Goal: Transaction & Acquisition: Subscribe to service/newsletter

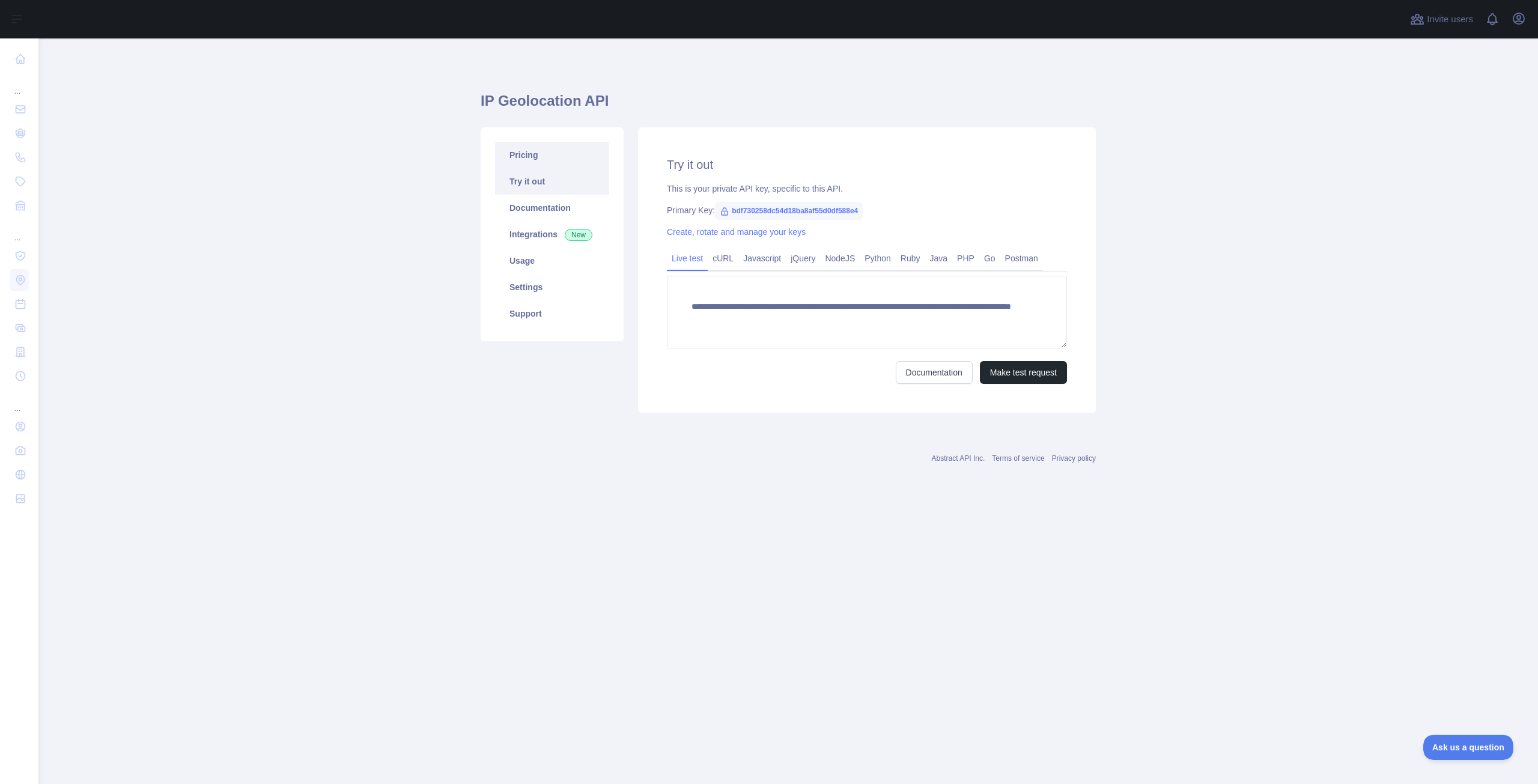
click at [520, 163] on link "Pricing" at bounding box center [551, 155] width 114 height 26
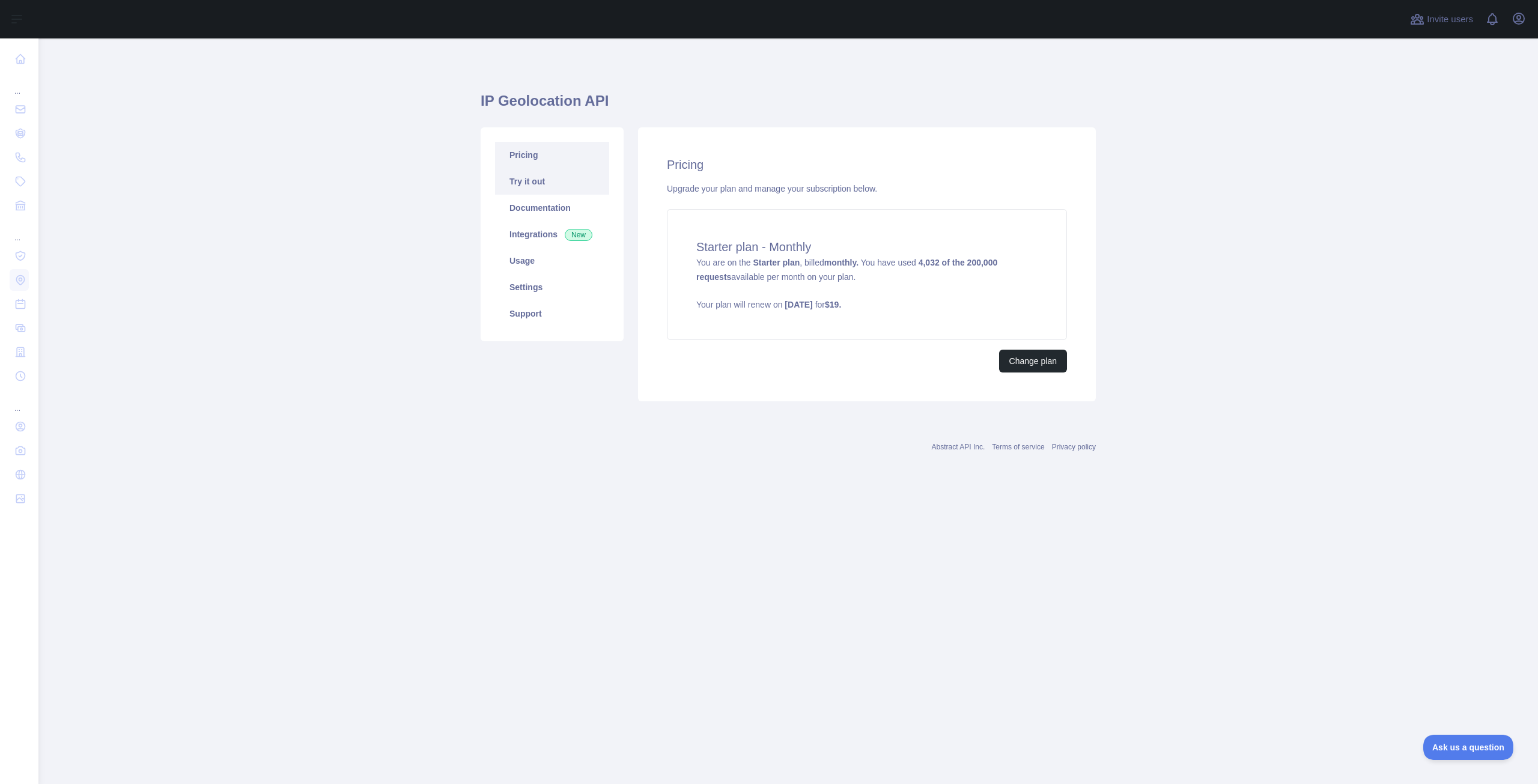
click at [542, 193] on link "Try it out" at bounding box center [551, 181] width 114 height 26
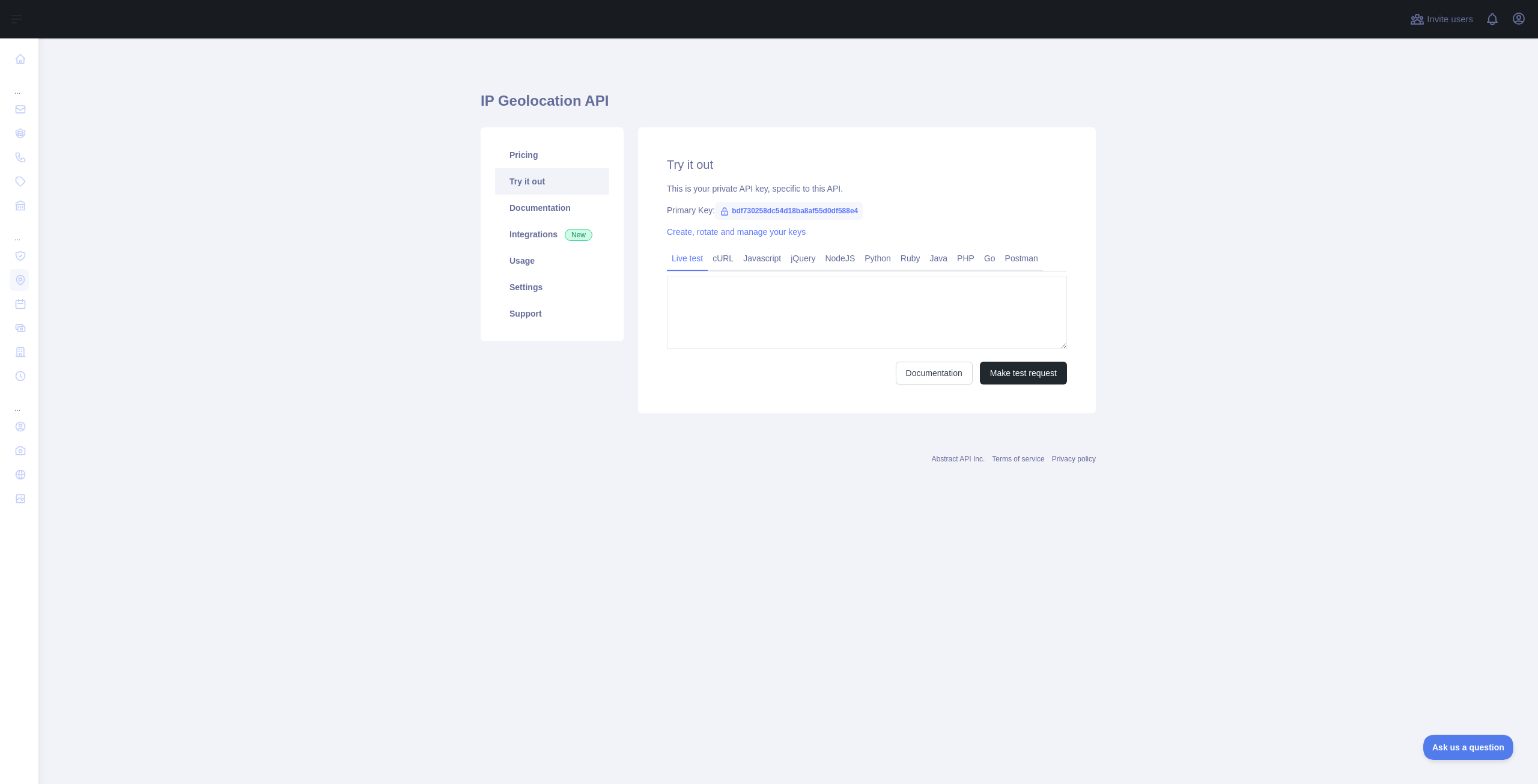
type textarea "**********"
click at [552, 127] on div "Pricing Try it out Documentation Integrations New Usage Settings Support" at bounding box center [552, 233] width 143 height 214
click at [553, 139] on div "Pricing Try it out Documentation Integrations New Usage Settings Support" at bounding box center [552, 233] width 143 height 214
click at [553, 143] on link "Pricing" at bounding box center [551, 155] width 114 height 26
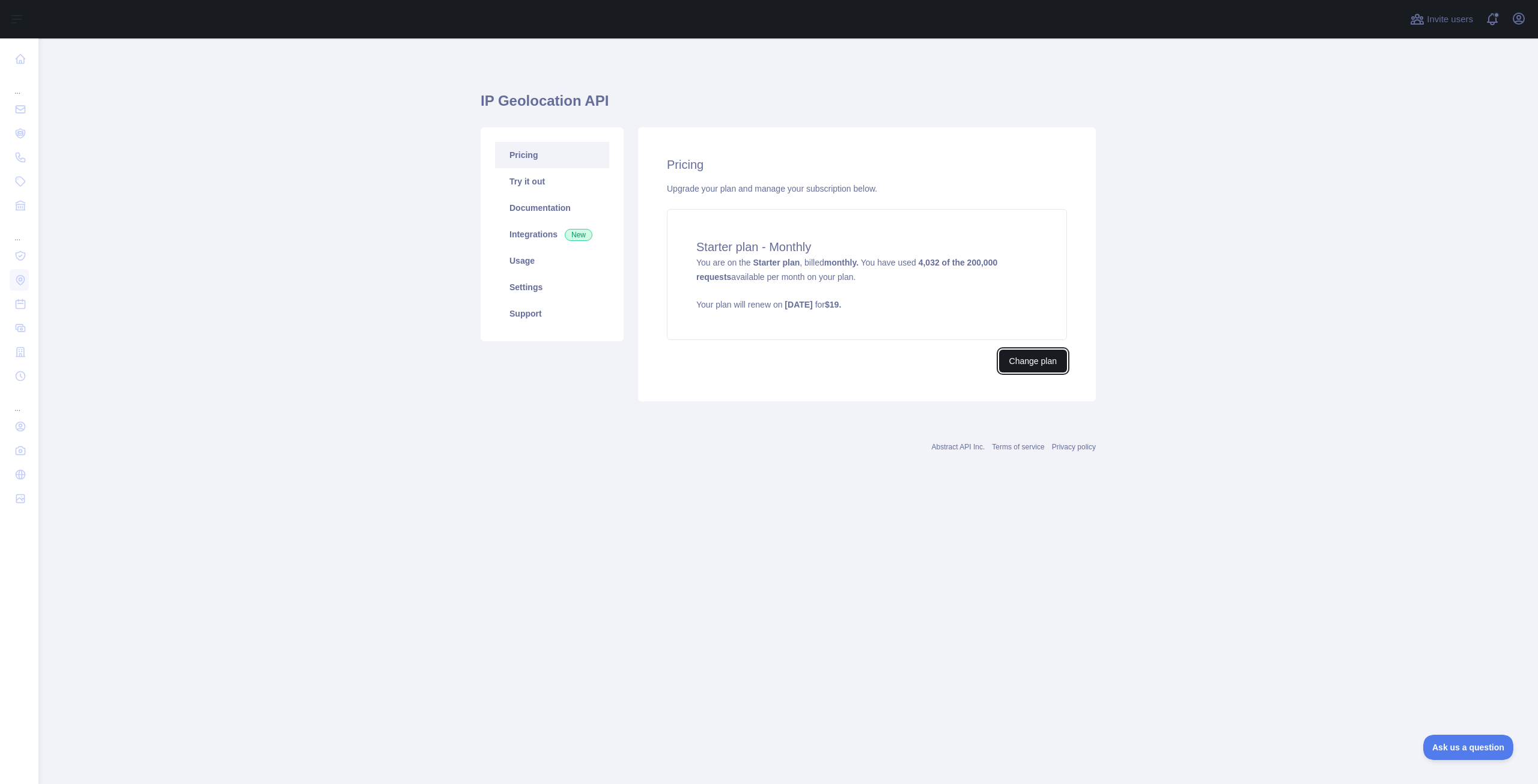
click at [1012, 360] on button "Change plan" at bounding box center [1033, 360] width 68 height 23
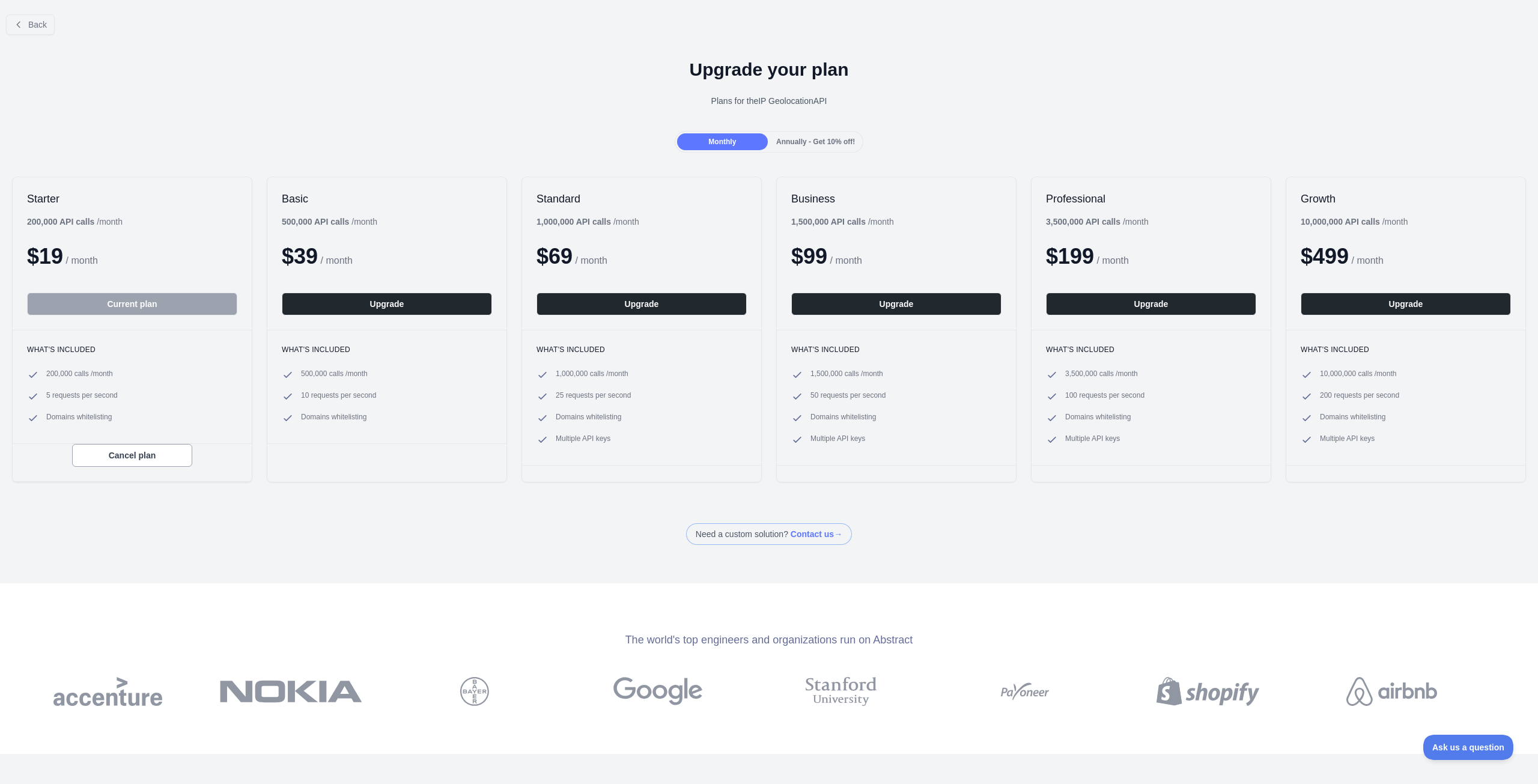
click at [776, 140] on span "Annually - Get 10% off!" at bounding box center [815, 141] width 79 height 8
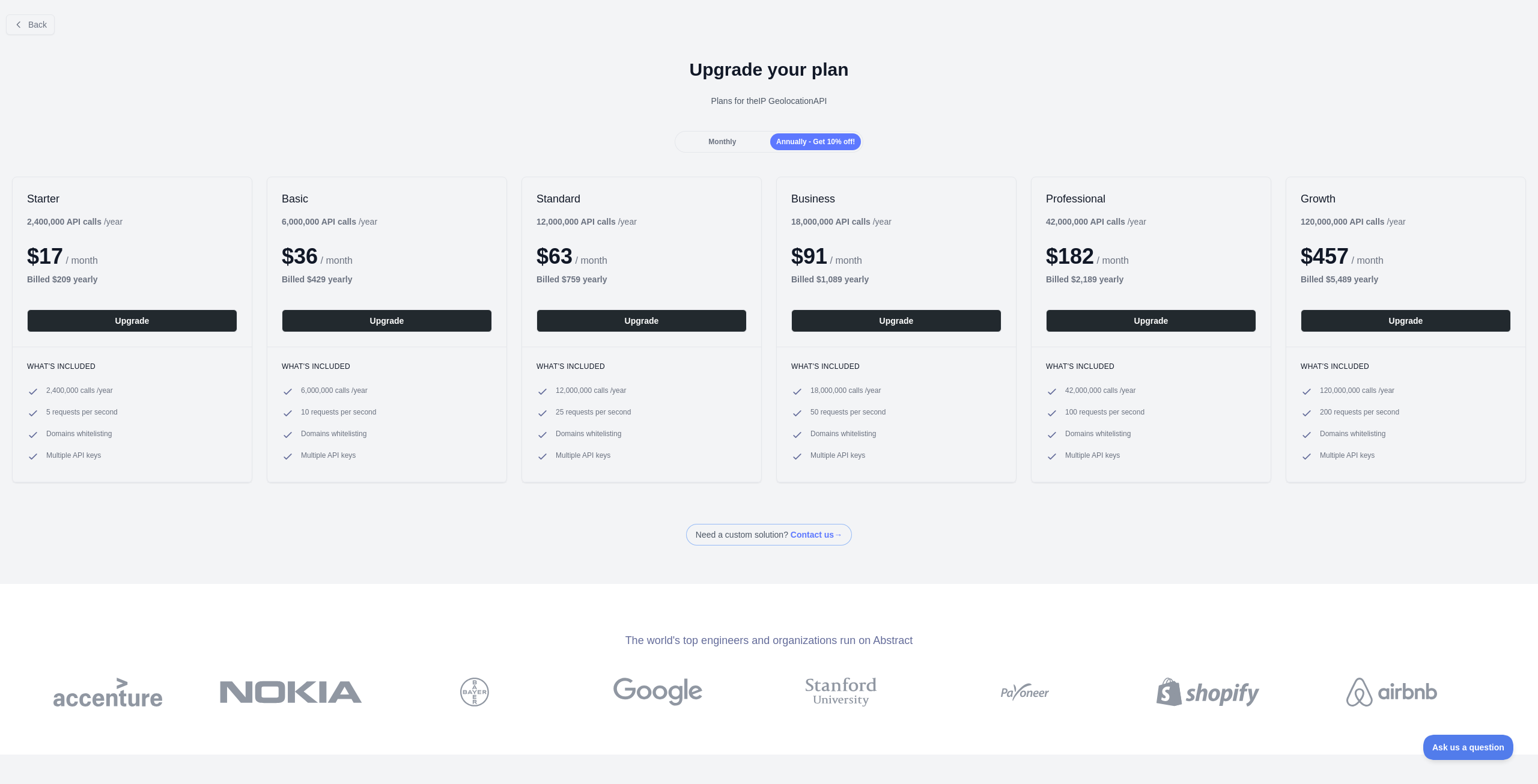
click at [747, 142] on div "Monthly" at bounding box center [722, 142] width 91 height 17
